Goal: Information Seeking & Learning: Learn about a topic

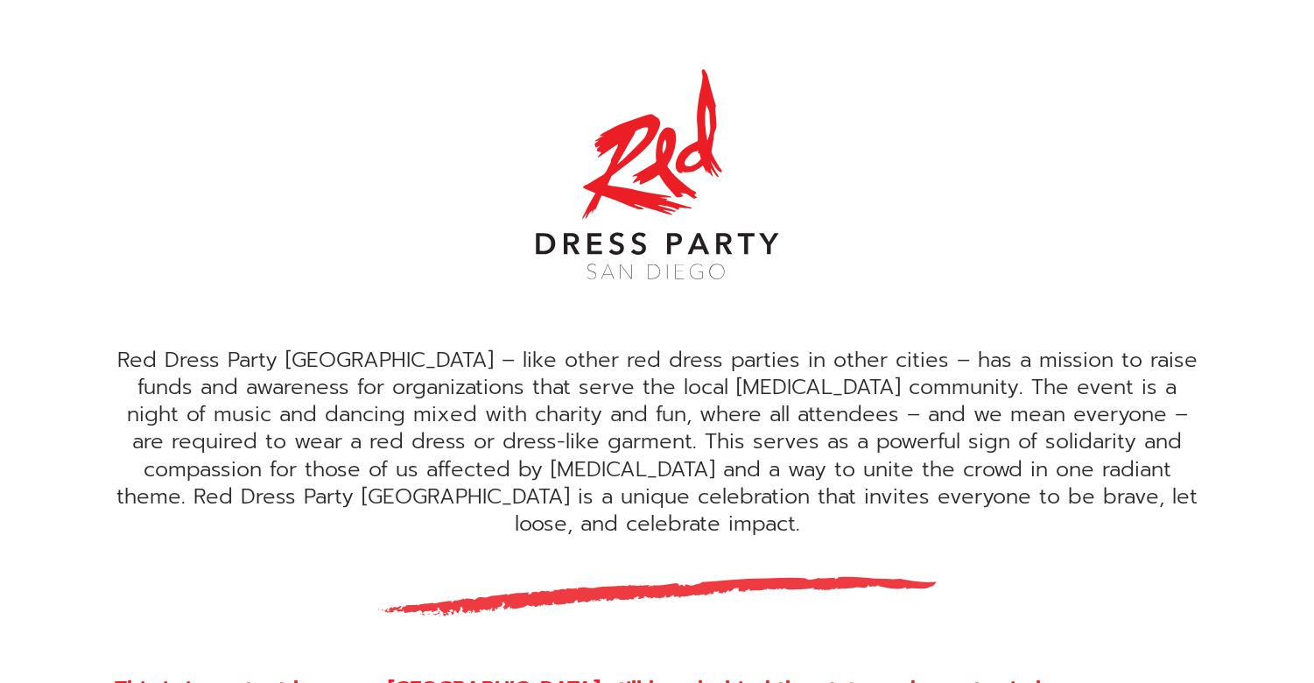
scroll to position [438, 0]
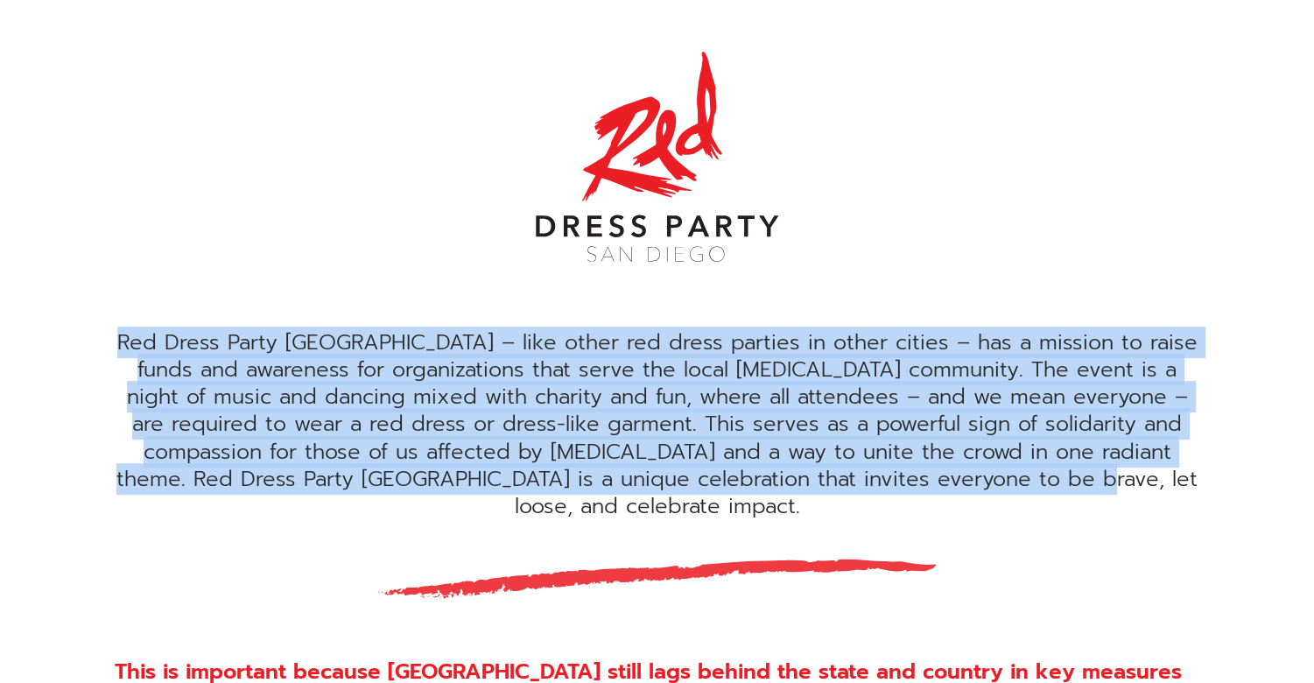
drag, startPoint x: 116, startPoint y: 341, endPoint x: 1093, endPoint y: 469, distance: 984.6
click at [1093, 469] on div "Red Dress Party [GEOGRAPHIC_DATA] – like other red dress parties in other citie…" at bounding box center [658, 424] width 1086 height 191
copy div "Red Dress Party [GEOGRAPHIC_DATA] – like other red dress parties in other citie…"
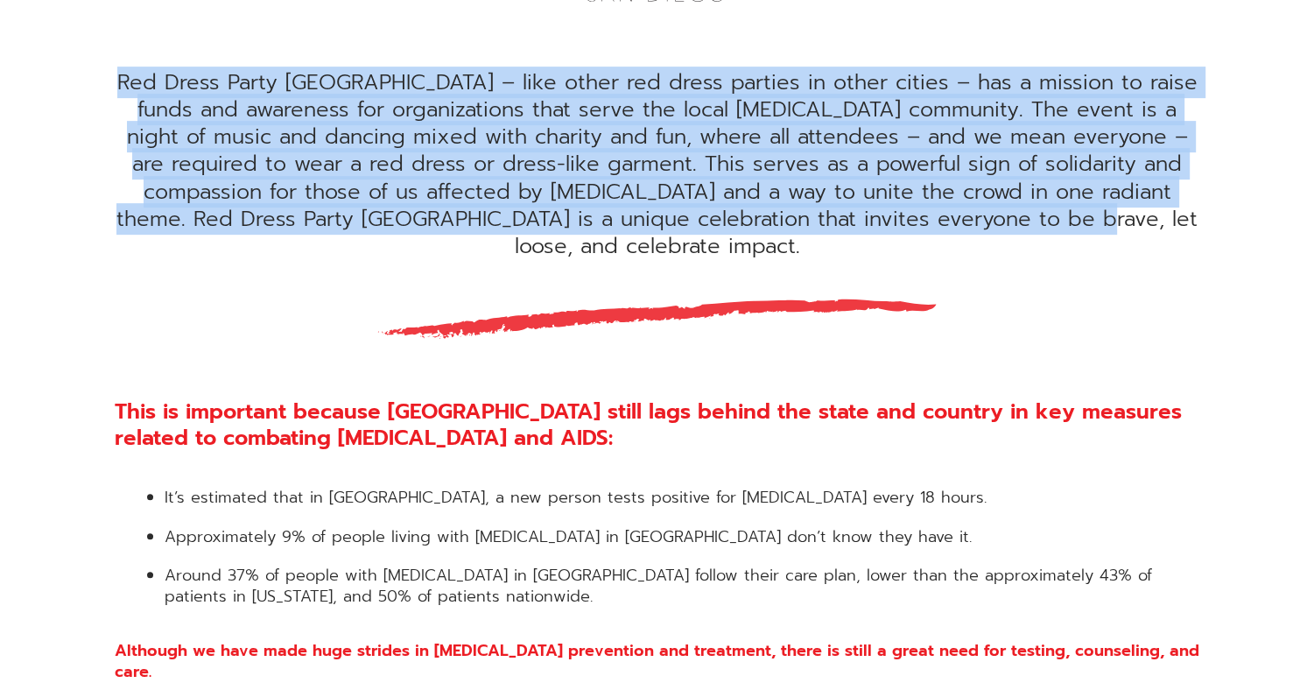
scroll to position [788, 0]
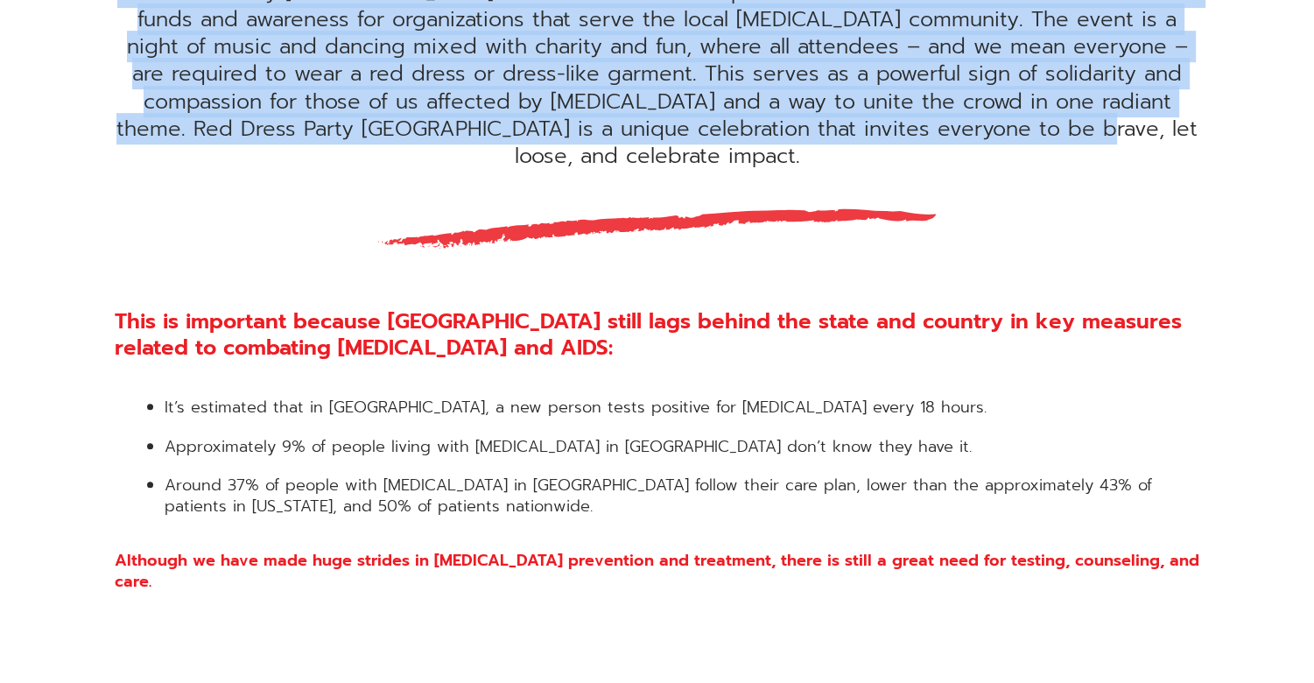
click at [872, 96] on div "Red Dress Party [GEOGRAPHIC_DATA] – like other red dress parties in other citie…" at bounding box center [658, 74] width 1086 height 191
click at [868, 100] on div "Red Dress Party [GEOGRAPHIC_DATA] – like other red dress parties in other citie…" at bounding box center [658, 74] width 1086 height 191
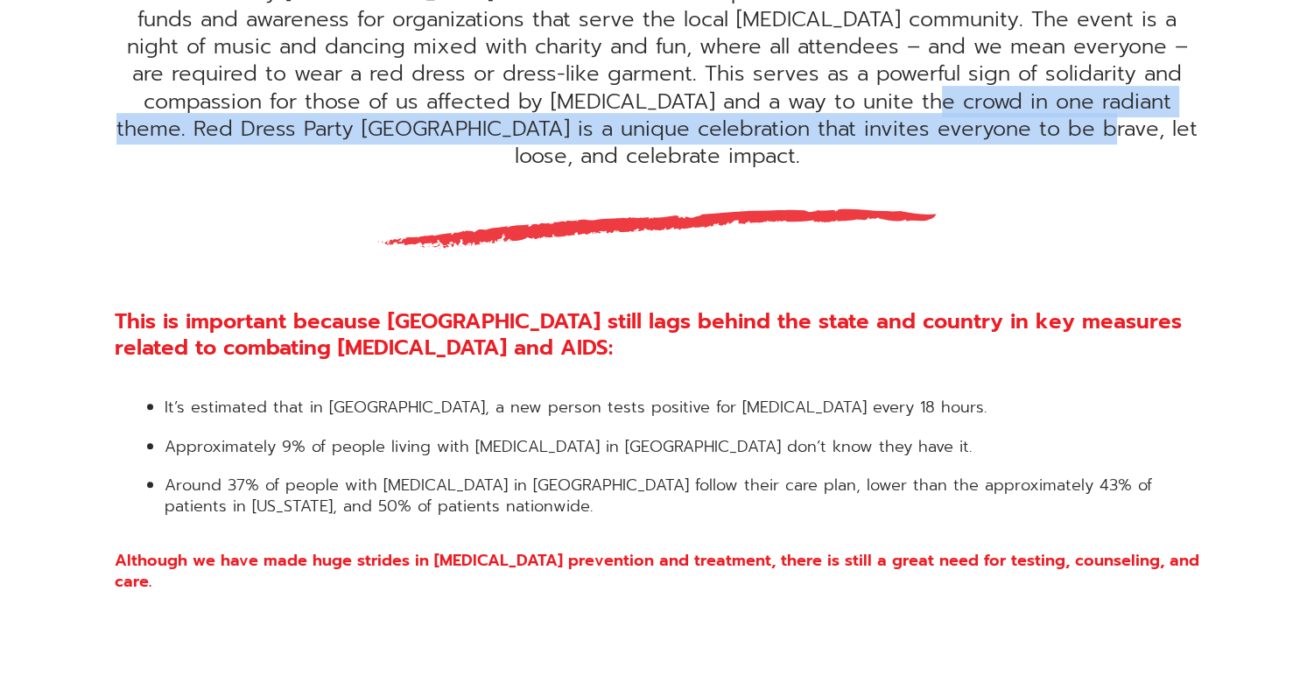
drag, startPoint x: 866, startPoint y: 102, endPoint x: 1099, endPoint y: 130, distance: 234.5
click at [1099, 130] on div "Red Dress Party [GEOGRAPHIC_DATA] – like other red dress parties in other citie…" at bounding box center [658, 74] width 1086 height 191
copy div "Red Dress Party [GEOGRAPHIC_DATA] is a unique celebration that invites everyone…"
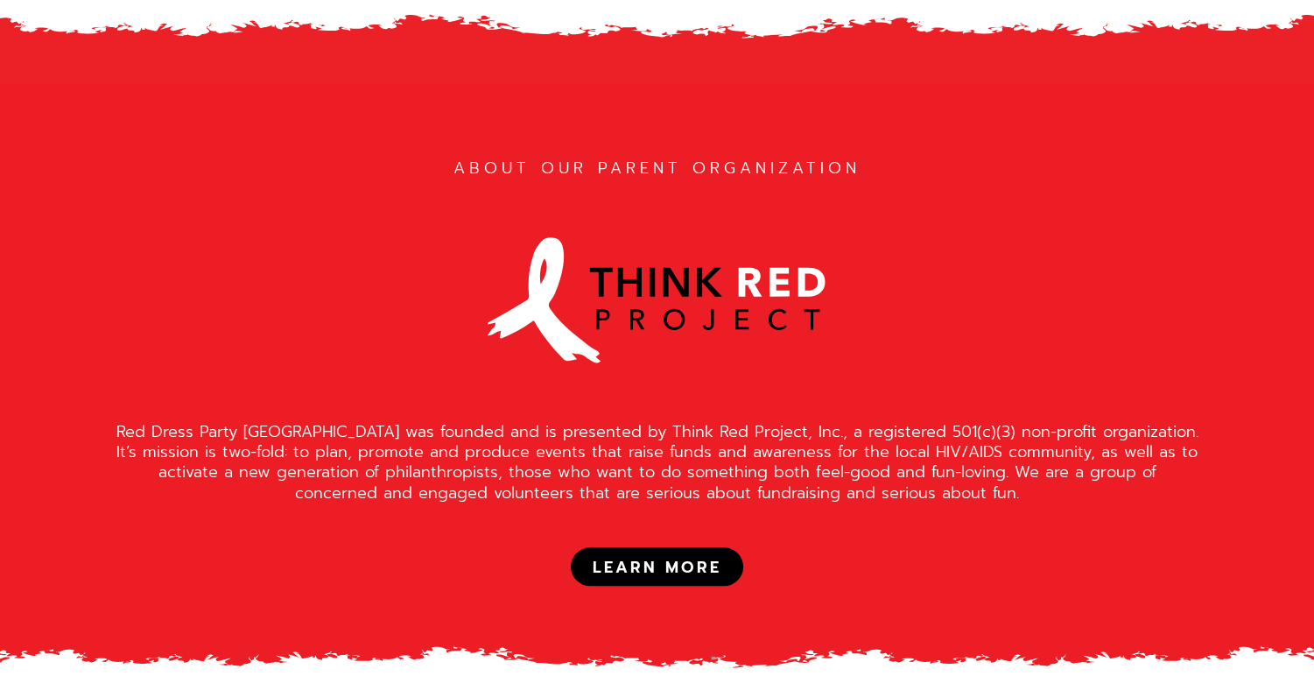
scroll to position [1488, 0]
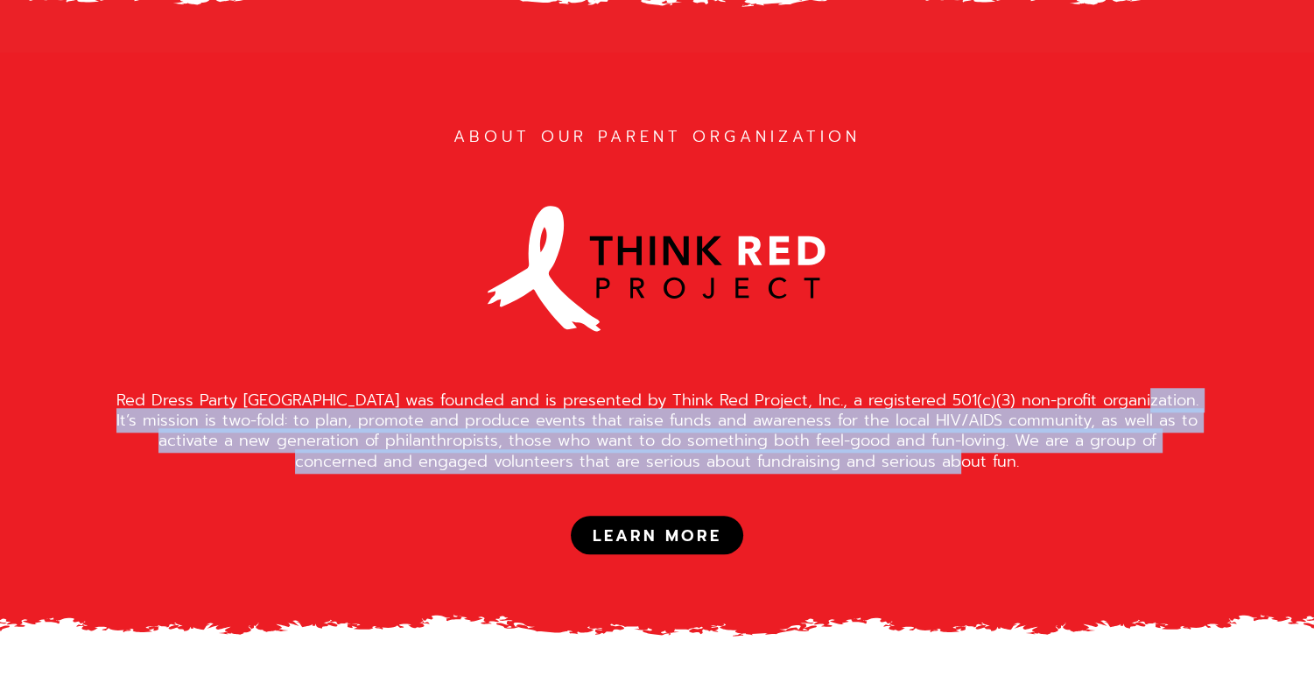
drag, startPoint x: 1115, startPoint y: 348, endPoint x: 1147, endPoint y: 416, distance: 74.4
click at [1147, 416] on div "Red Dress Party [GEOGRAPHIC_DATA] was founded and is presented by Think Red Pro…" at bounding box center [658, 431] width 1086 height 82
copy div "It’s mission is two-fold: to plan, promote and produce events that raise funds …"
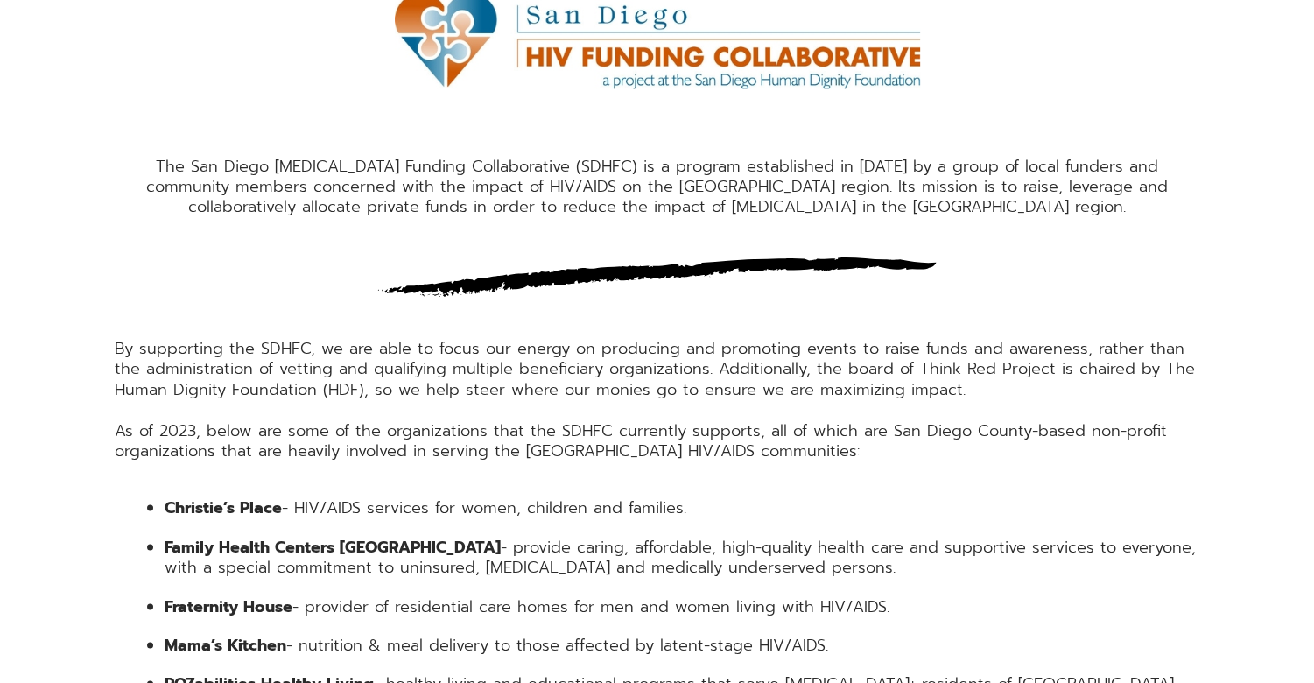
scroll to position [2364, 0]
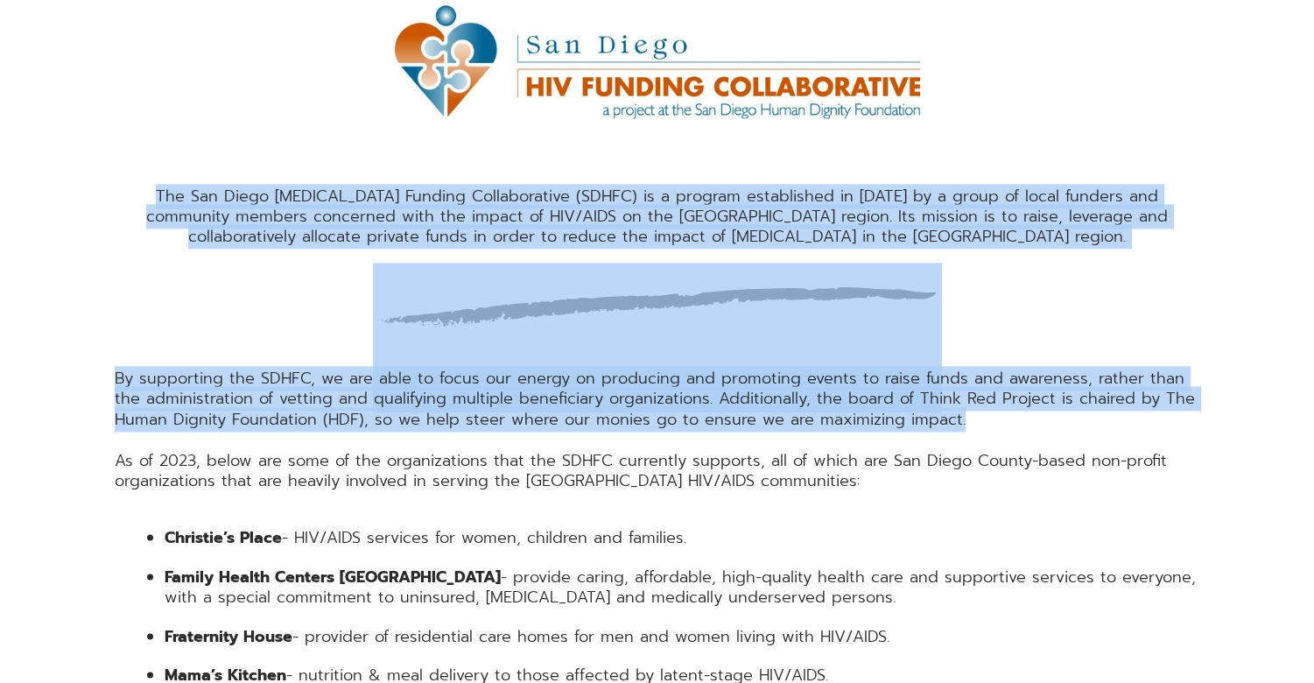
drag, startPoint x: 135, startPoint y: 143, endPoint x: 1028, endPoint y: 373, distance: 922.2
click at [1028, 373] on div "OUR BENEFICIARY The San Diego [MEDICAL_DATA] Funding Collaborative (SDHFC) is a…" at bounding box center [657, 459] width 1138 height 1165
copy div "The San Diego [MEDICAL_DATA] Funding Collaborative (SDHFC) is a program establi…"
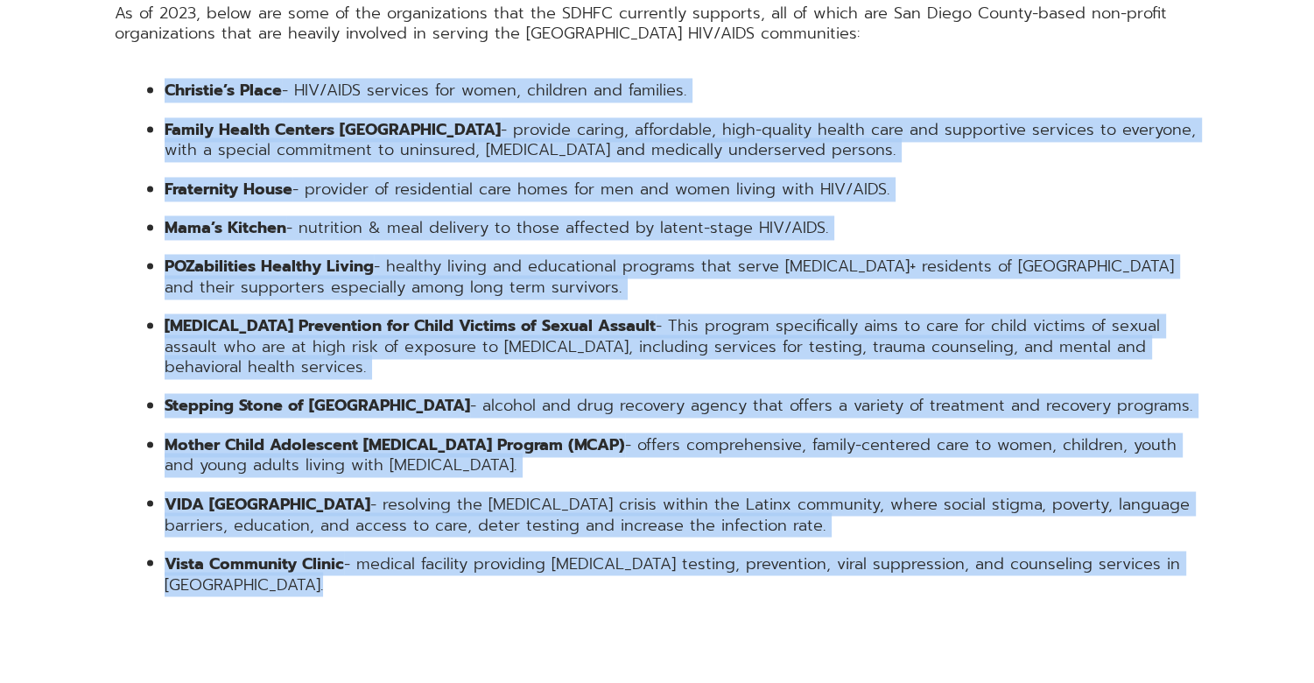
scroll to position [2829, 0]
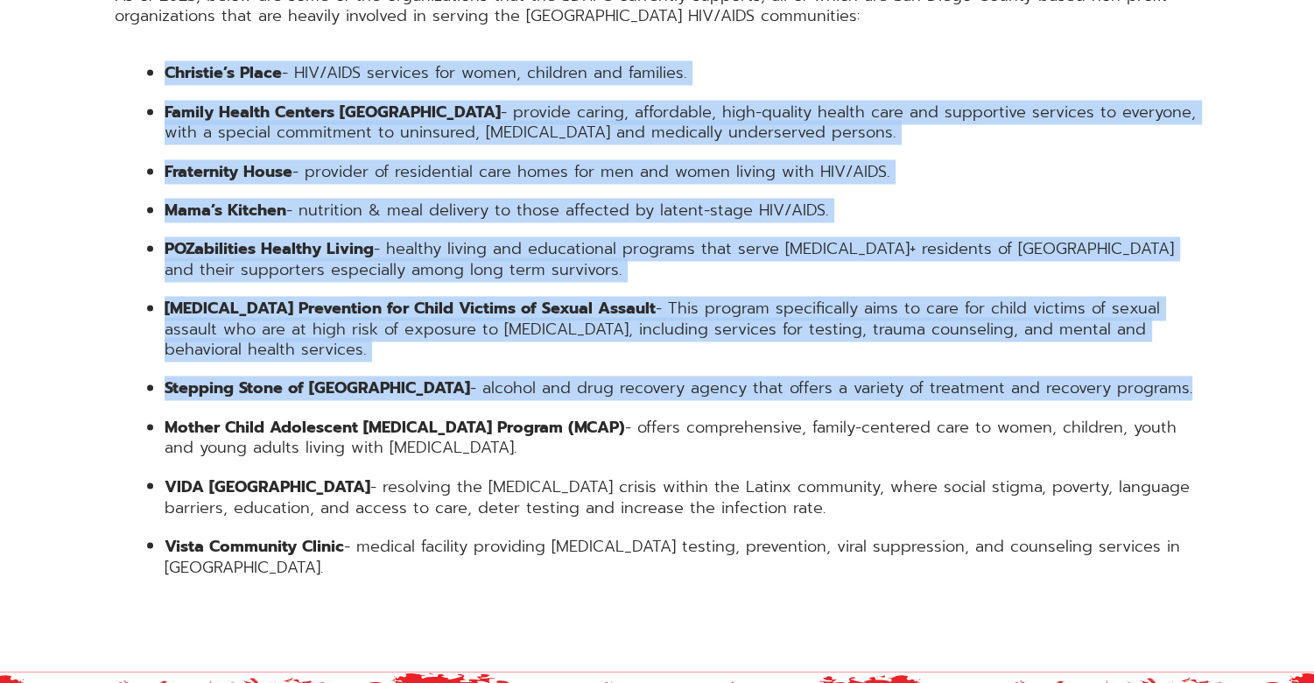
drag, startPoint x: 165, startPoint y: 226, endPoint x: 1122, endPoint y: 311, distance: 961.5
click at [1122, 311] on ul "Christie’s Place - HIV/AIDS services for women, children and families. Family H…" at bounding box center [658, 320] width 1086 height 514
copy ul "Loremips’d Sitam - CON/ADIP elitsedd eiu tempo, incididu utl etdolore. Magnaa E…"
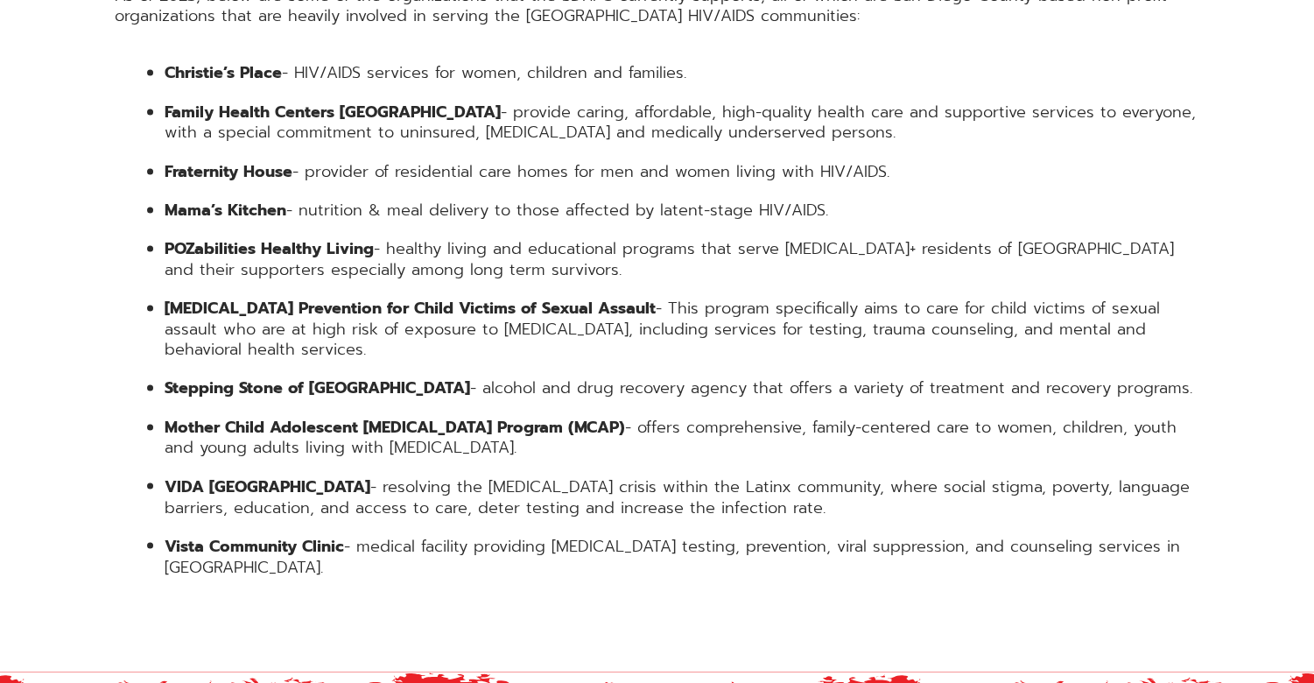
click at [268, 332] on ul "Christie’s Place - HIV/AIDS services for women, children and families. Family H…" at bounding box center [658, 320] width 1086 height 514
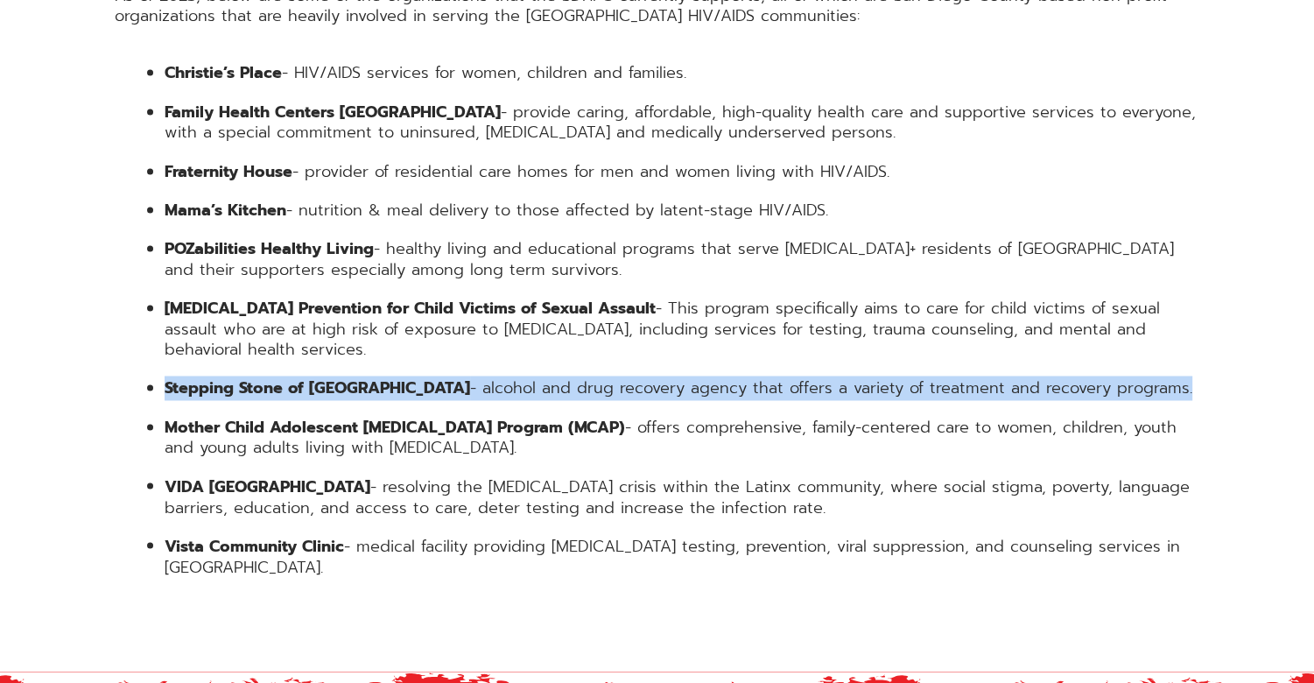
drag, startPoint x: 165, startPoint y: 317, endPoint x: 1124, endPoint y: 311, distance: 958.6
click at [1124, 378] on li "Stepping Stone of [GEOGRAPHIC_DATA] - alcohol and drug recovery agency that off…" at bounding box center [683, 388] width 1036 height 20
copy li "Stepping Stone of [GEOGRAPHIC_DATA] - alcohol and drug recovery agency that off…"
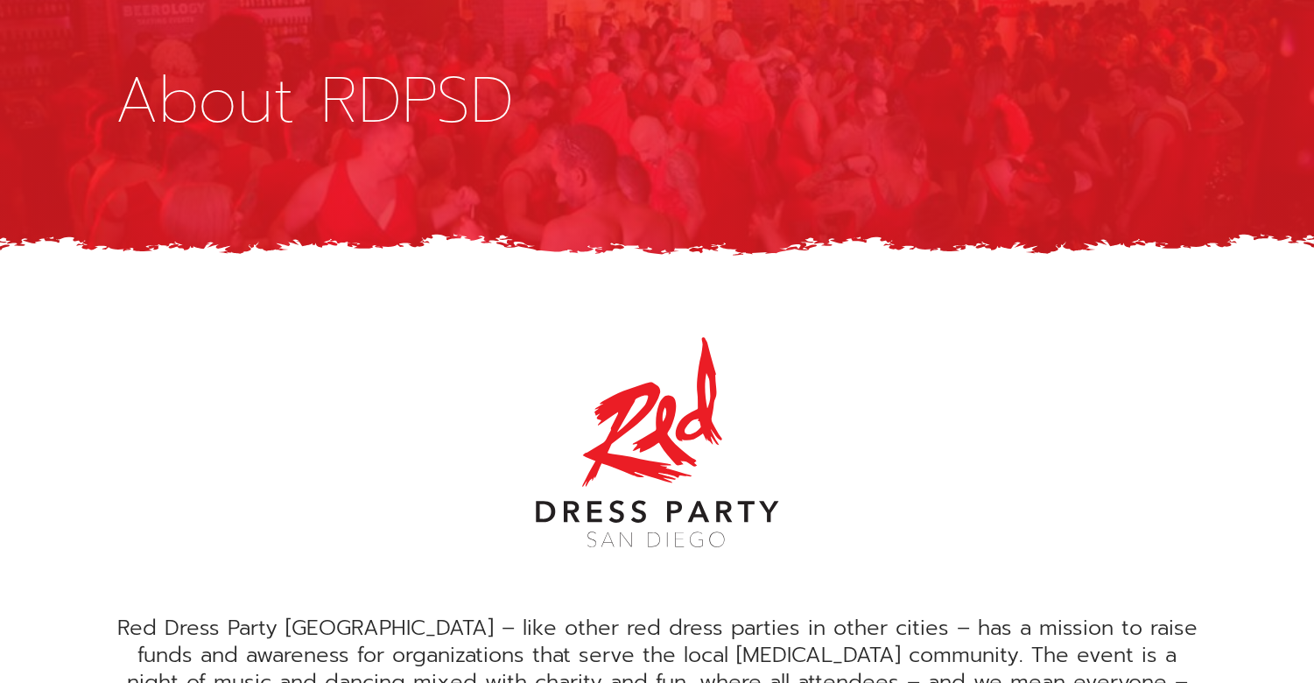
scroll to position [0, 0]
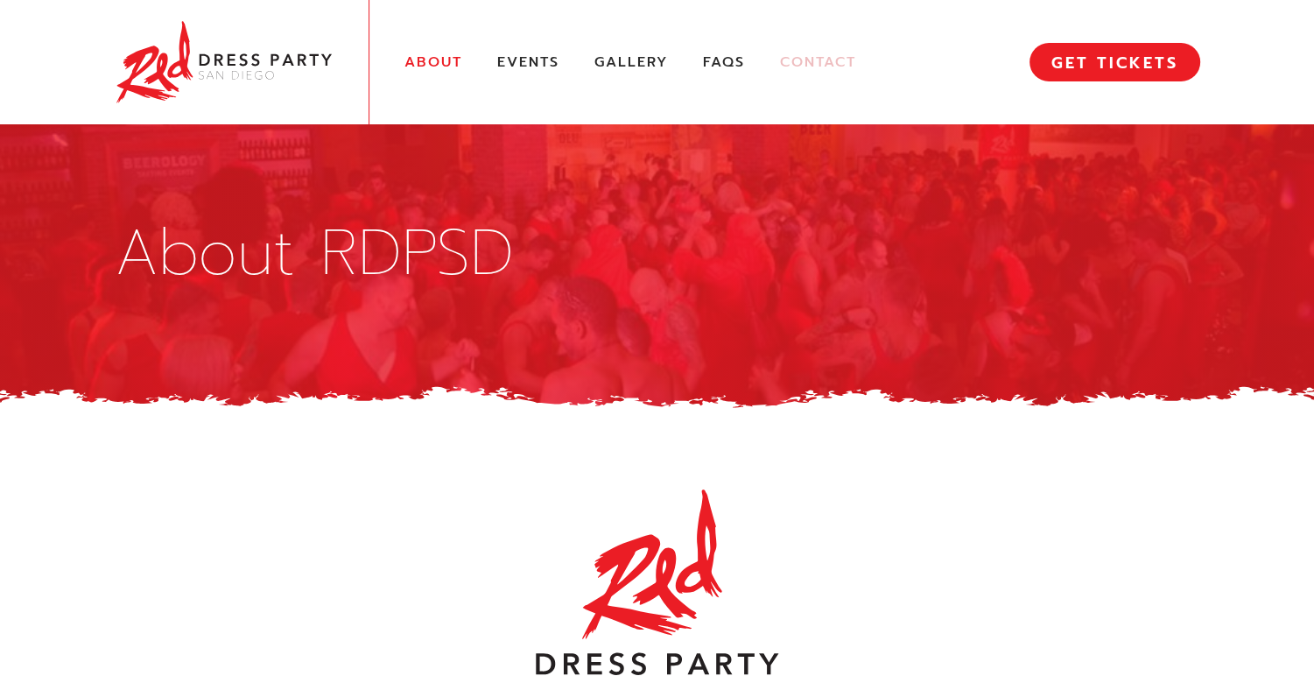
click at [801, 60] on link "Contact" at bounding box center [818, 62] width 76 height 18
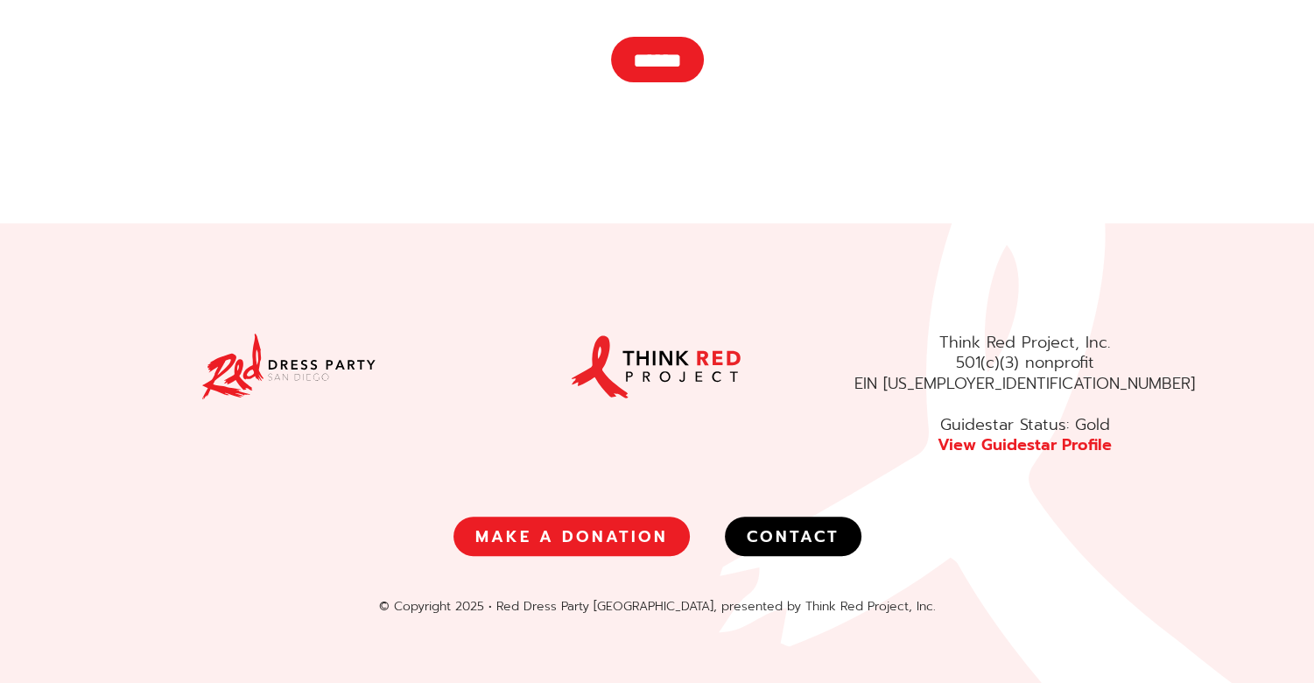
scroll to position [688, 0]
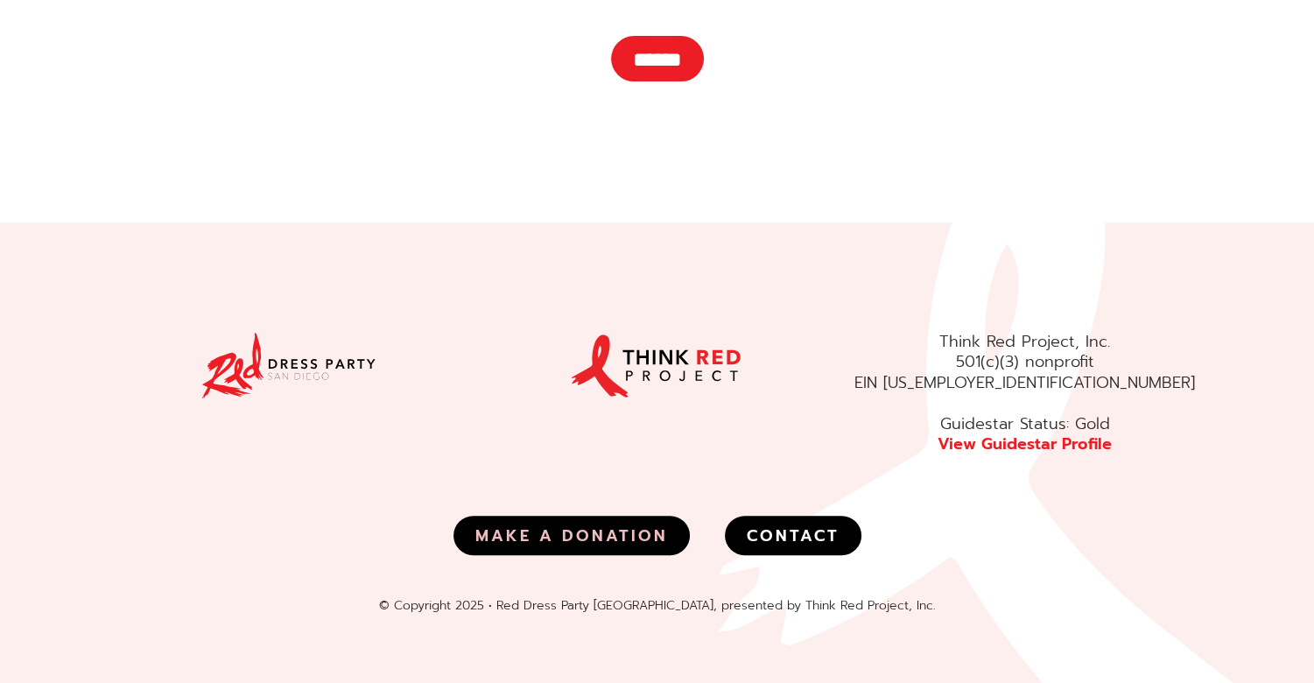
click at [650, 537] on link "MAKE A DONATION" at bounding box center [571, 535] width 236 height 39
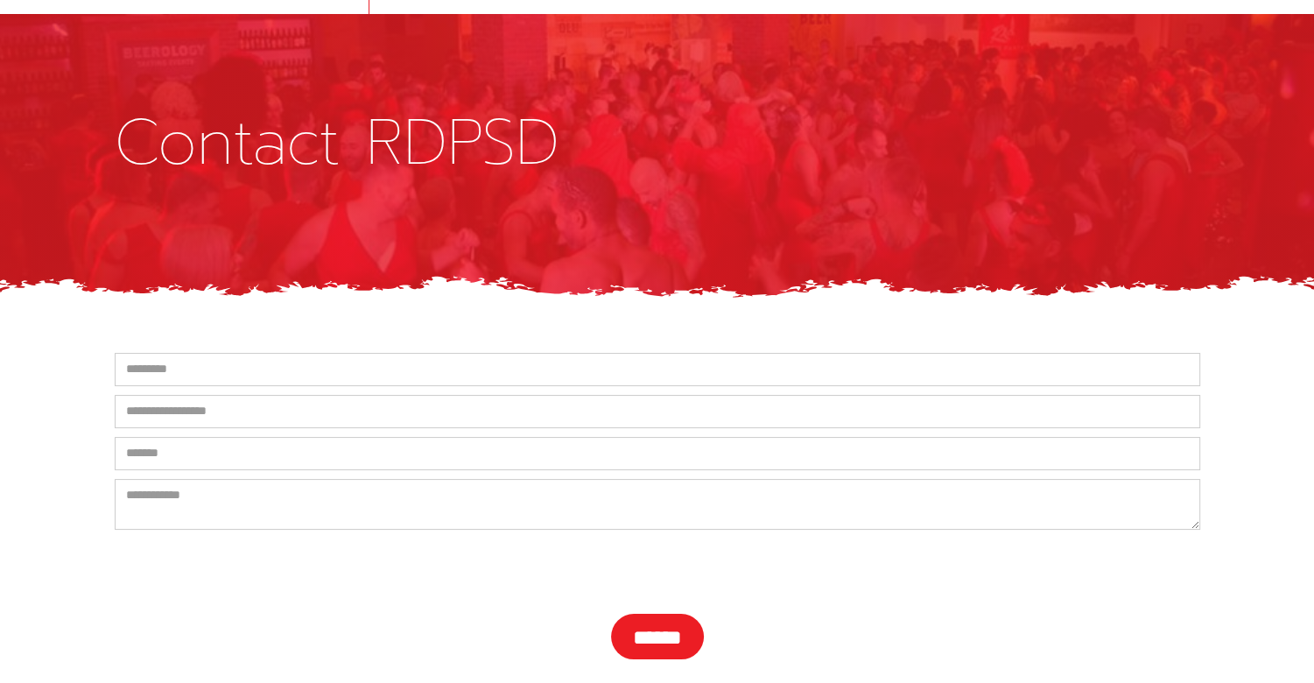
scroll to position [0, 0]
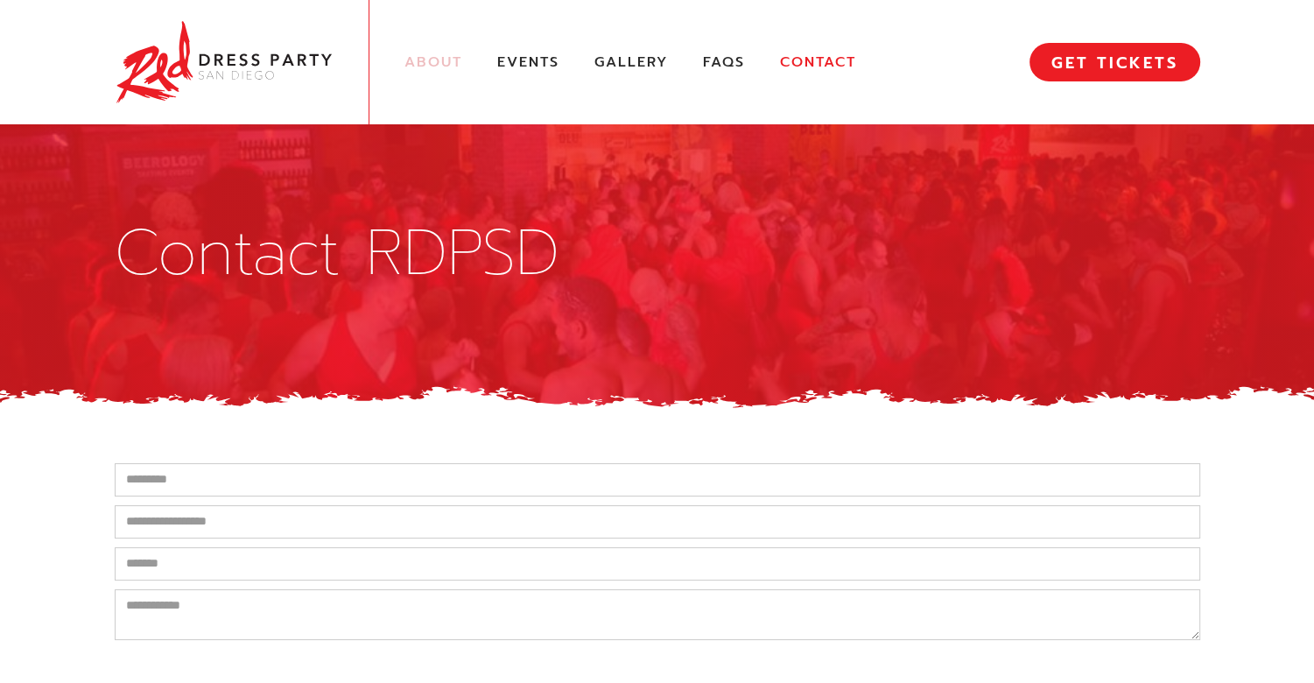
click at [438, 63] on link "About" at bounding box center [433, 62] width 58 height 18
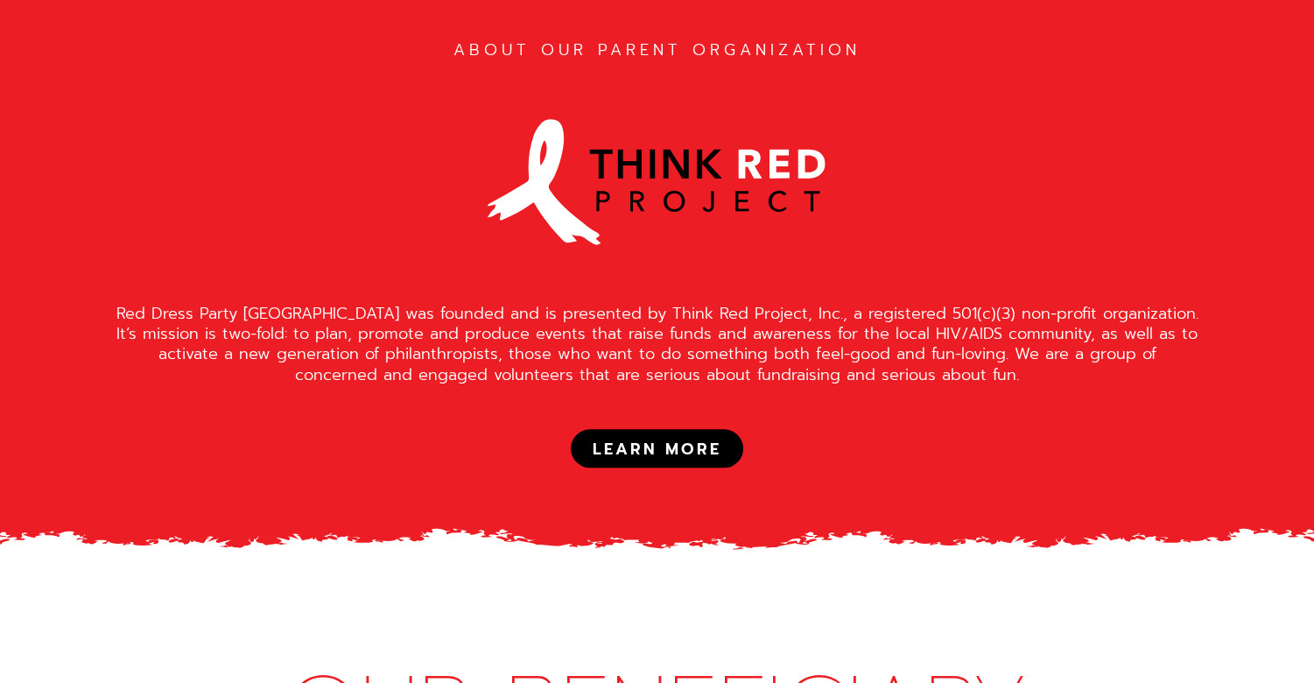
scroll to position [1576, 0]
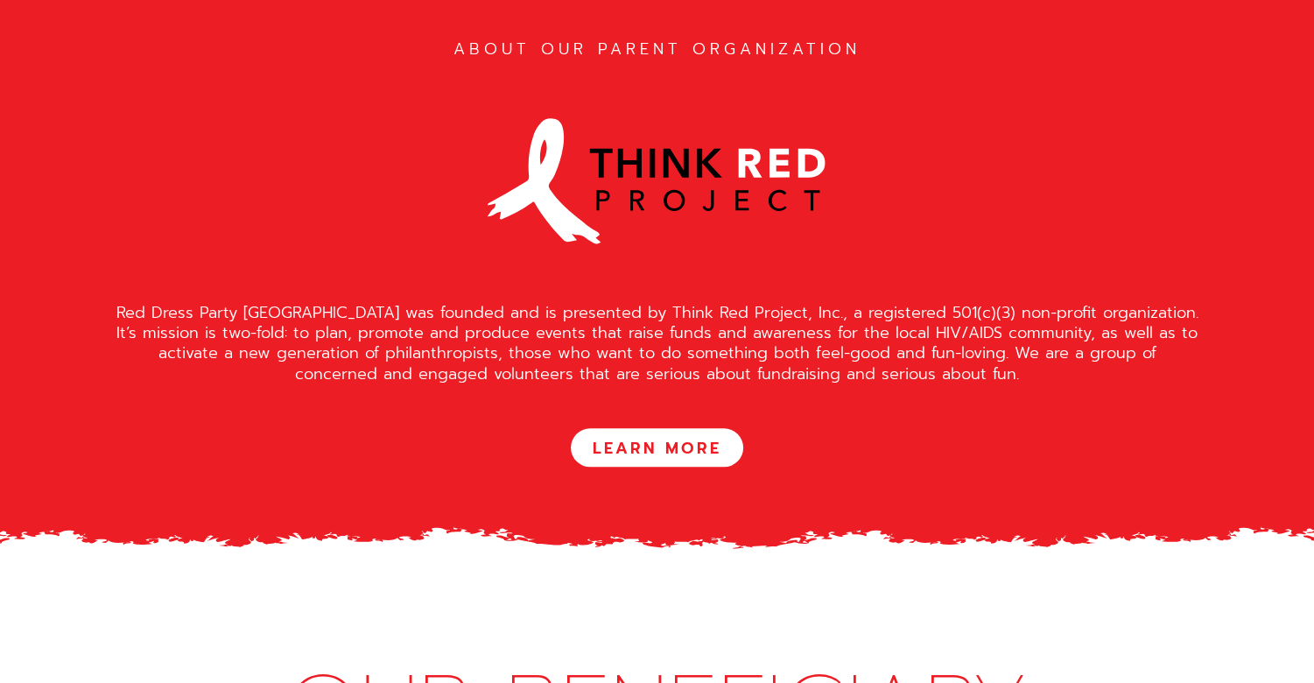
click at [697, 428] on link "LEARN MORE" at bounding box center [657, 447] width 172 height 39
